Goal: Task Accomplishment & Management: Use online tool/utility

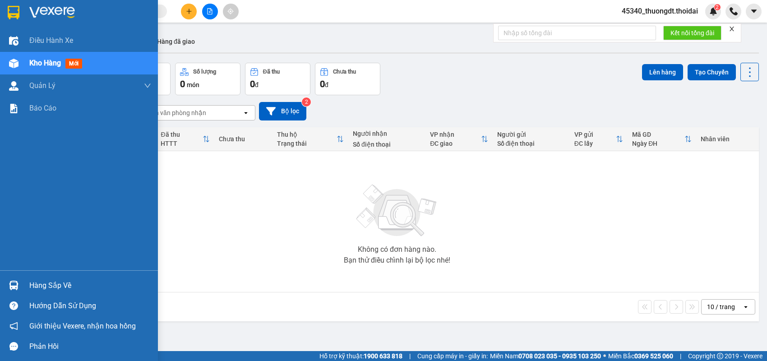
click at [34, 285] on div "Hàng sắp về" at bounding box center [90, 286] width 122 height 14
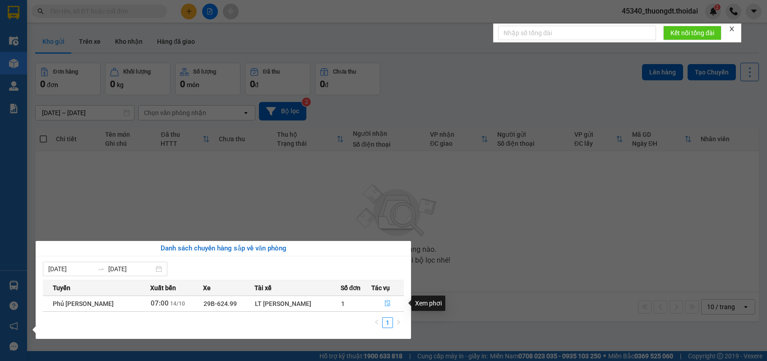
click at [384, 306] on span "file-done" at bounding box center [387, 303] width 6 height 7
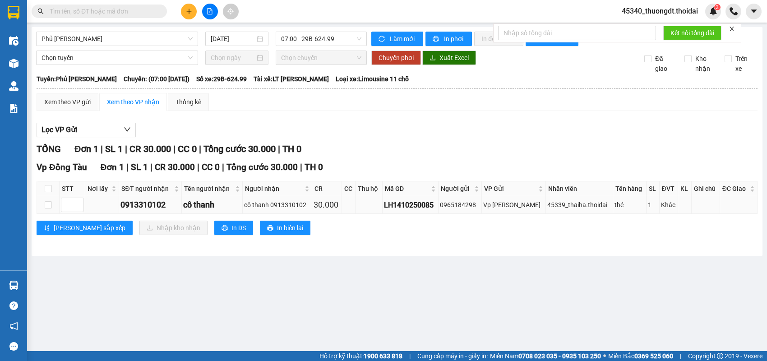
click at [41, 213] on td at bounding box center [48, 205] width 23 height 18
click at [48, 208] on input "checkbox" at bounding box center [48, 204] width 7 height 7
checkbox input "true"
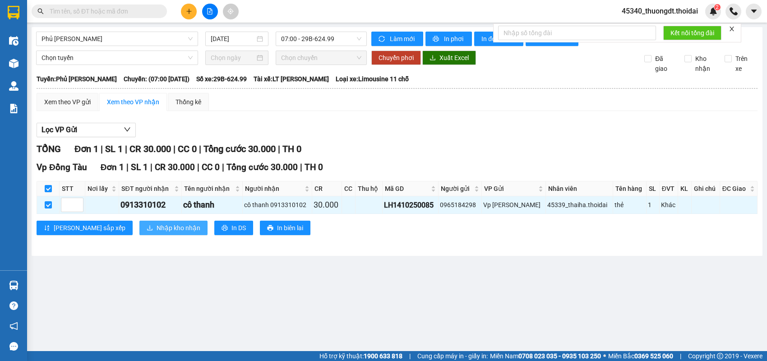
click at [157, 231] on span "Nhập kho nhận" at bounding box center [179, 228] width 44 height 10
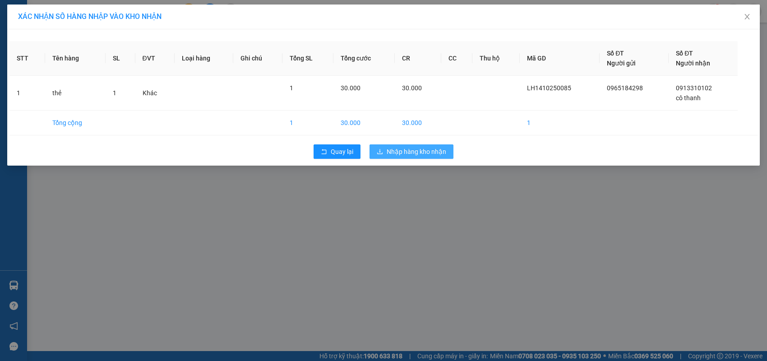
click at [406, 154] on span "Nhập hàng kho nhận" at bounding box center [417, 152] width 60 height 10
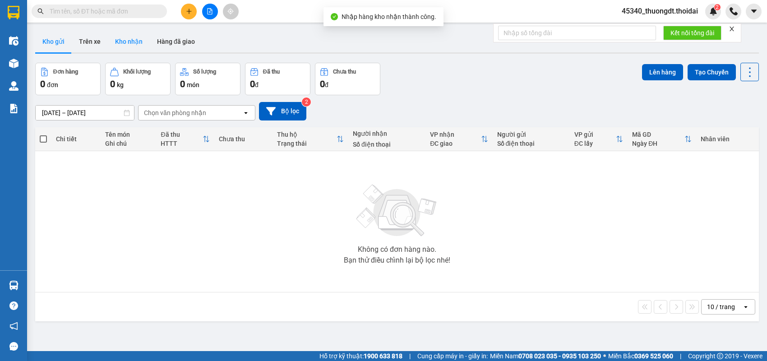
click at [127, 37] on button "Kho nhận" at bounding box center [129, 42] width 42 height 22
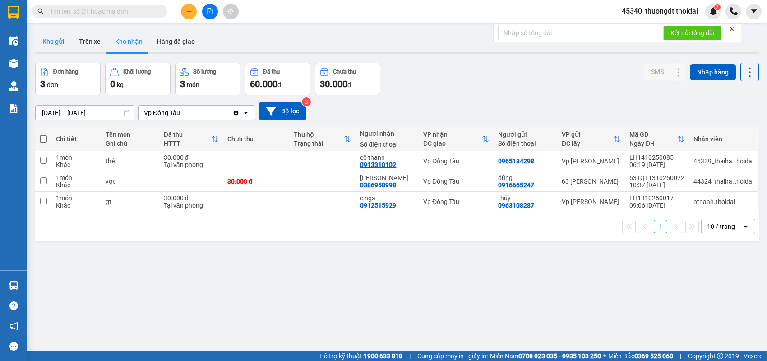
click at [60, 41] on button "Kho gửi" at bounding box center [53, 42] width 37 height 22
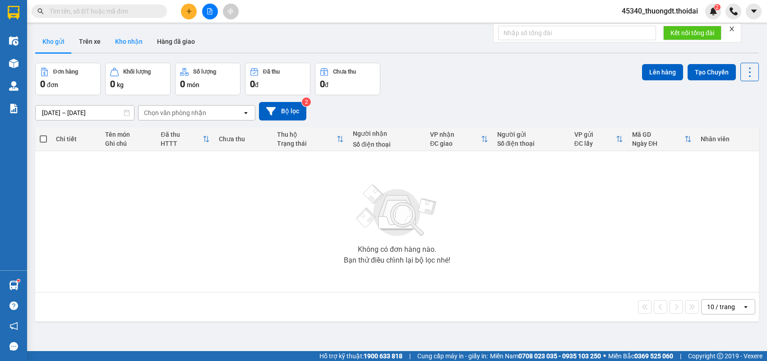
click at [118, 37] on button "Kho nhận" at bounding box center [129, 42] width 42 height 22
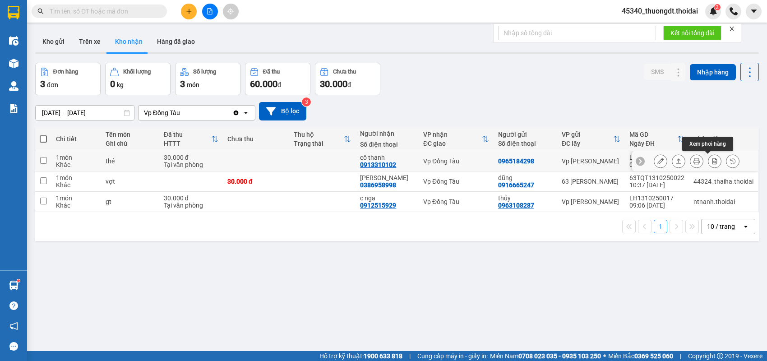
click at [693, 161] on icon at bounding box center [696, 161] width 6 height 6
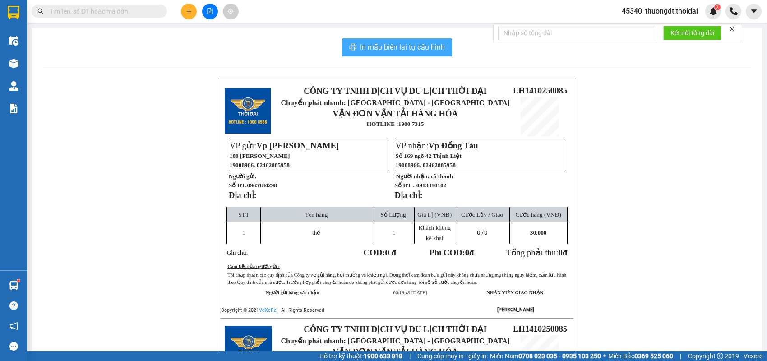
click at [375, 41] on span "In mẫu biên lai tự cấu hình" at bounding box center [402, 46] width 85 height 11
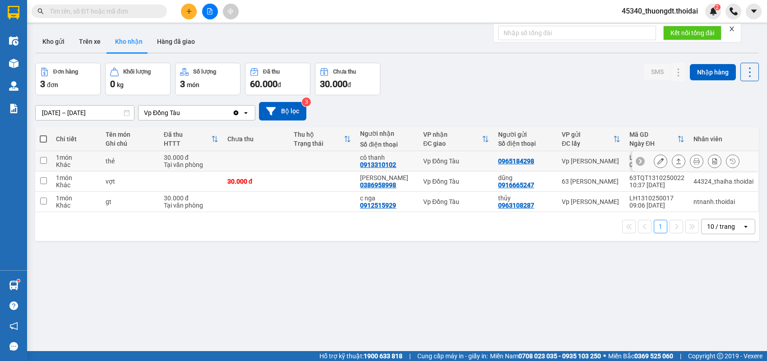
click at [675, 161] on icon at bounding box center [678, 161] width 6 height 6
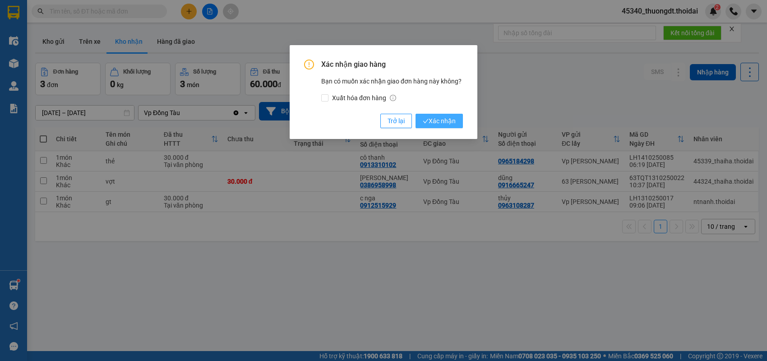
click at [458, 120] on button "Xác nhận" at bounding box center [438, 121] width 47 height 14
